Goal: Information Seeking & Learning: Learn about a topic

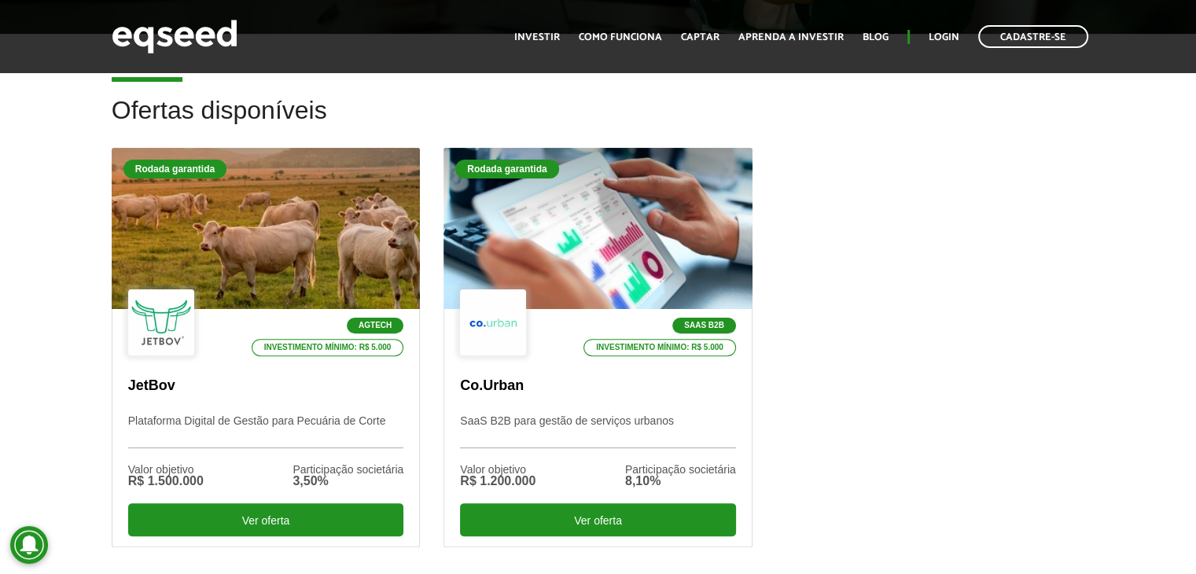
scroll to position [472, 0]
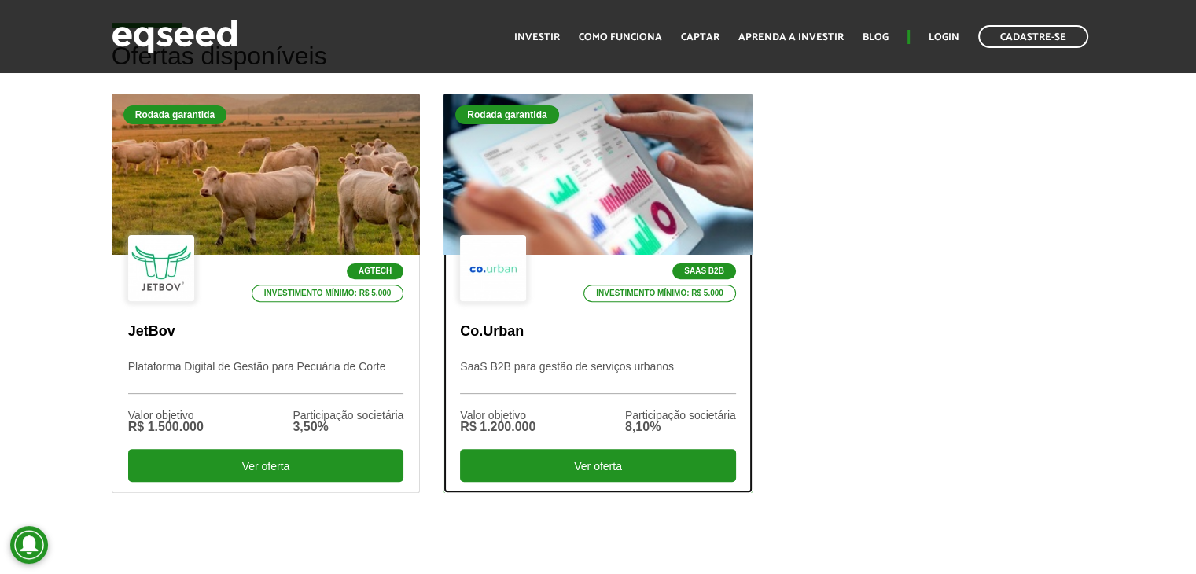
click at [558, 231] on div at bounding box center [598, 174] width 370 height 193
